Goal: Book appointment/travel/reservation

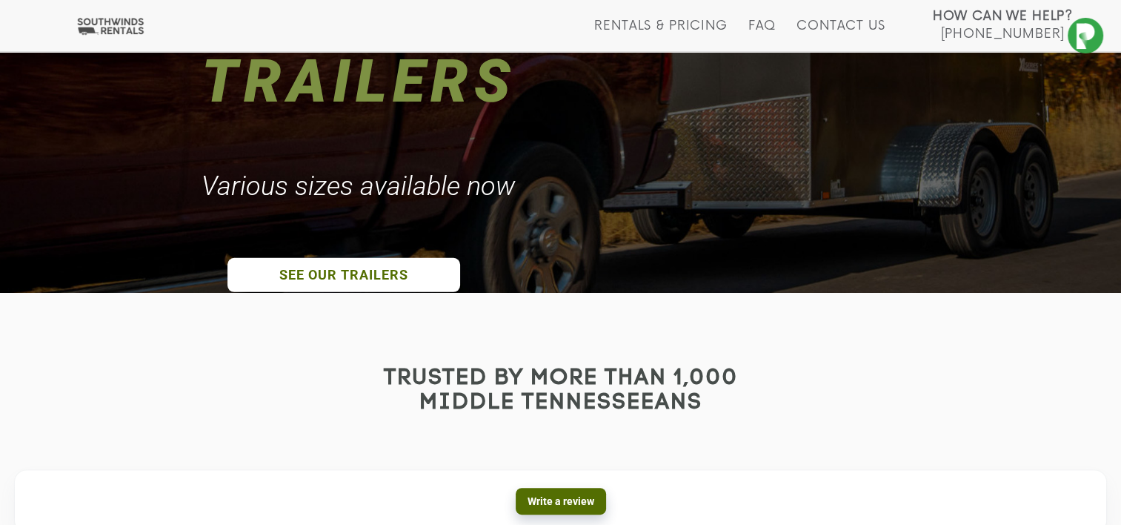
scroll to position [250, 0]
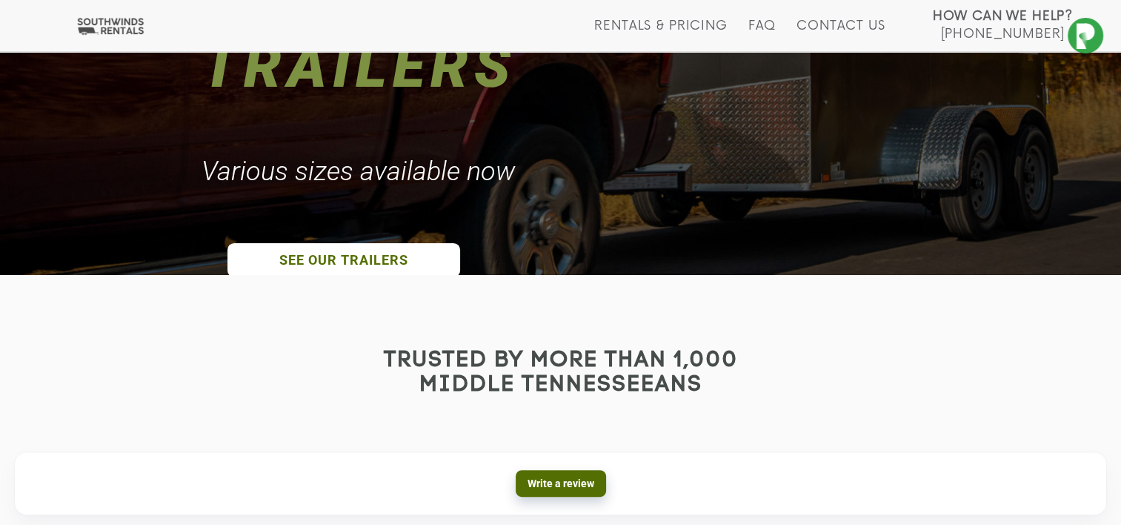
click at [336, 260] on div at bounding box center [560, 266] width 1121 height 15
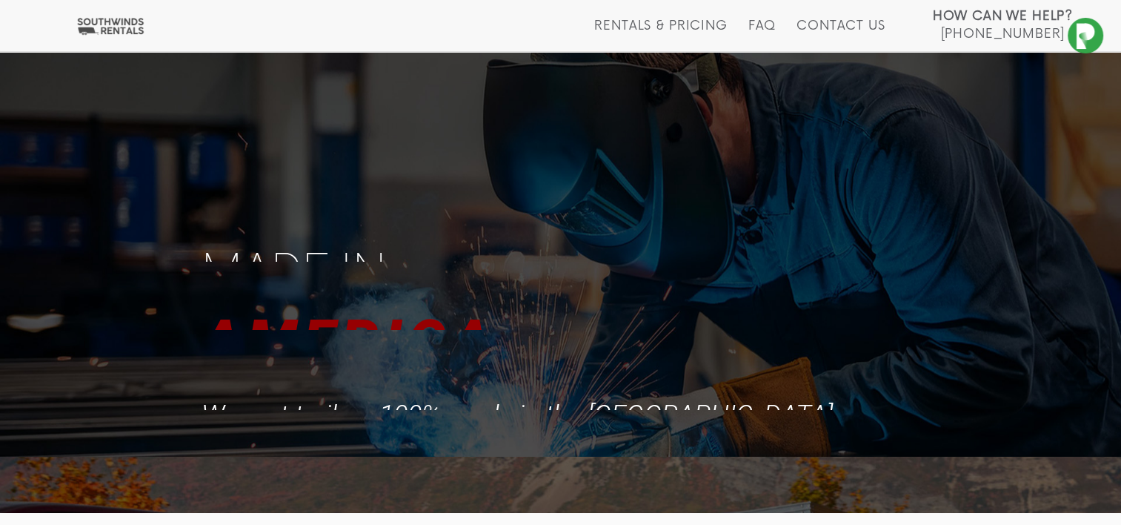
scroll to position [0, 0]
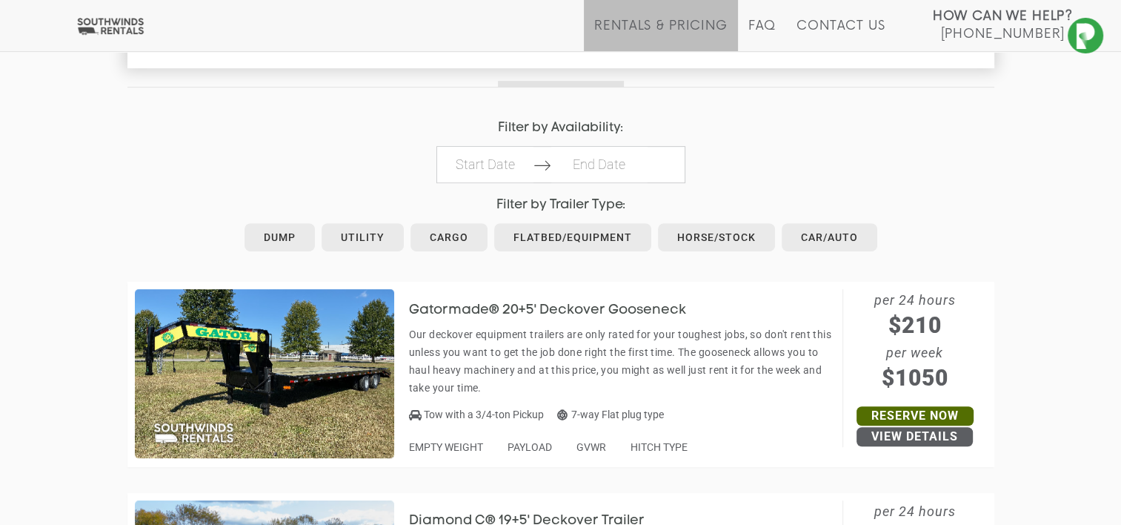
scroll to position [680, 0]
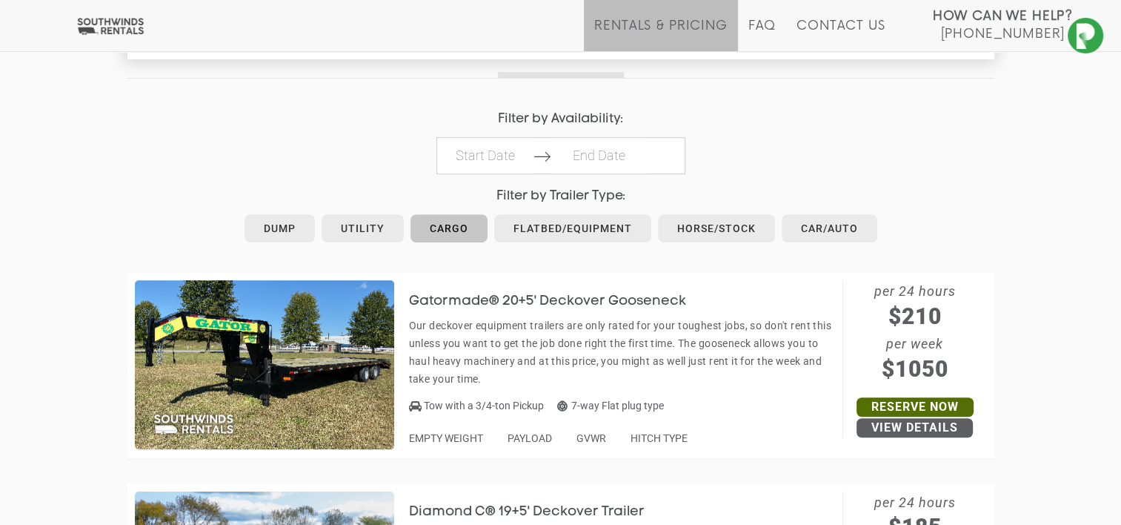
click at [447, 231] on link "Cargo" at bounding box center [448, 228] width 77 height 28
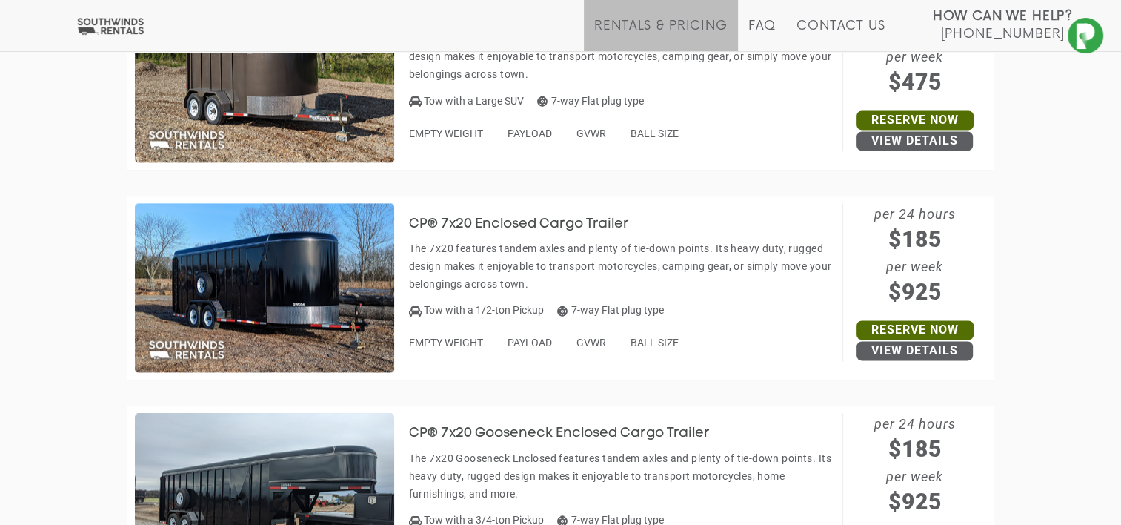
scroll to position [2029, 0]
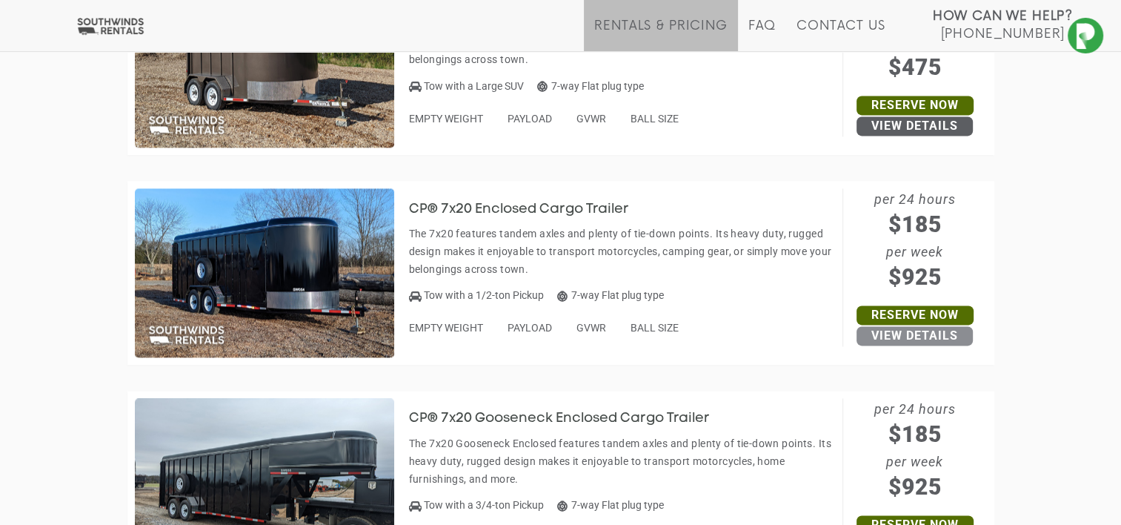
click at [897, 336] on link "View Details" at bounding box center [914, 335] width 116 height 19
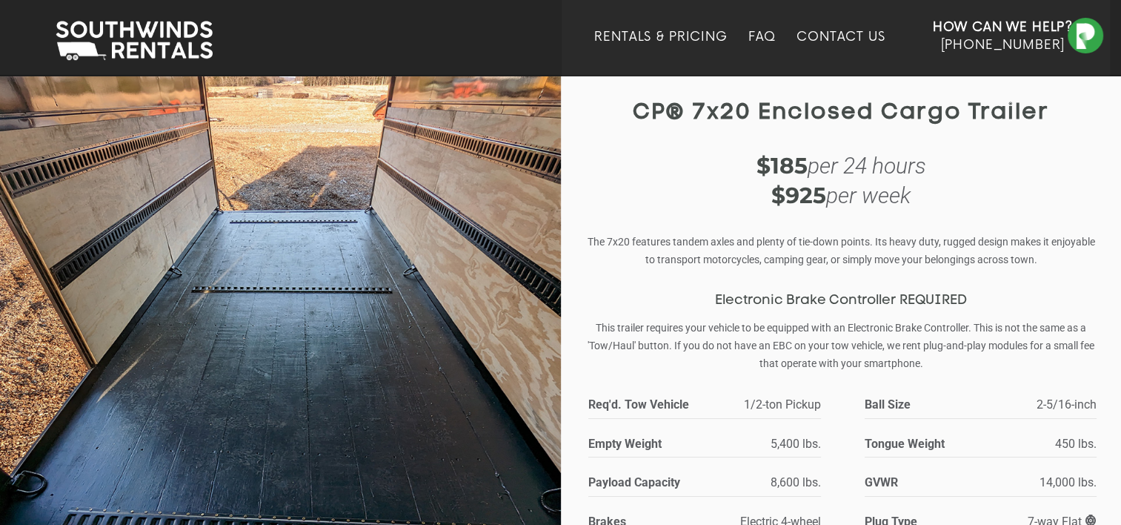
scroll to position [13, 0]
